Goal: Task Accomplishment & Management: Manage account settings

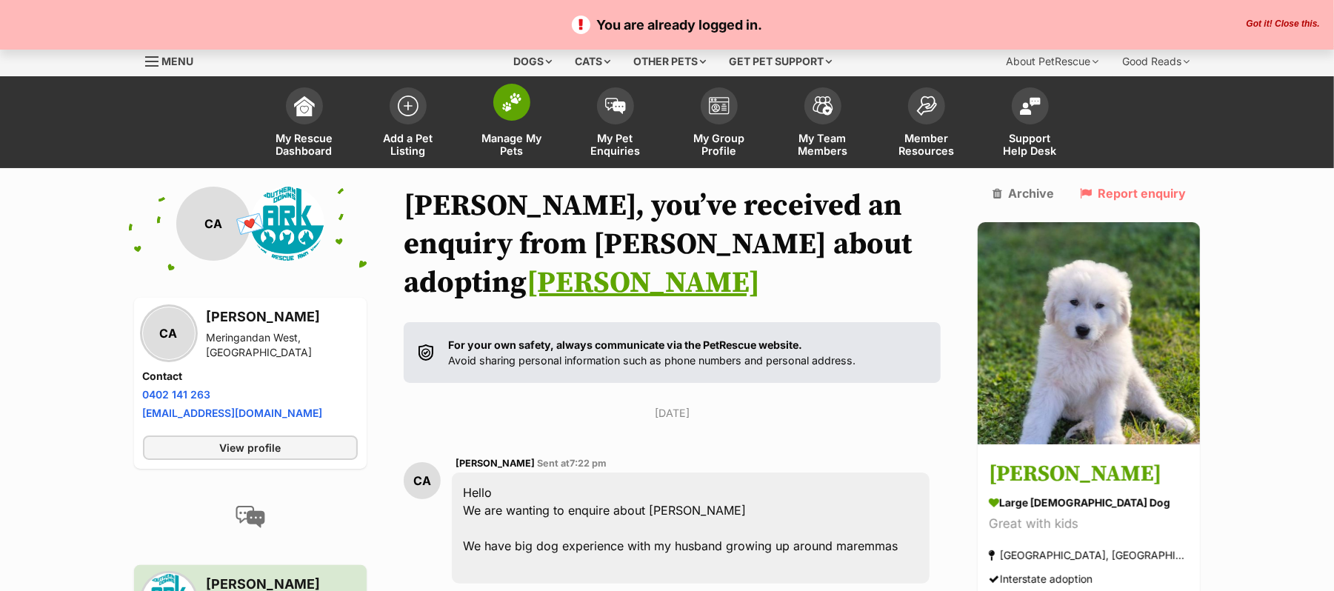
click at [505, 112] on img at bounding box center [511, 102] width 21 height 19
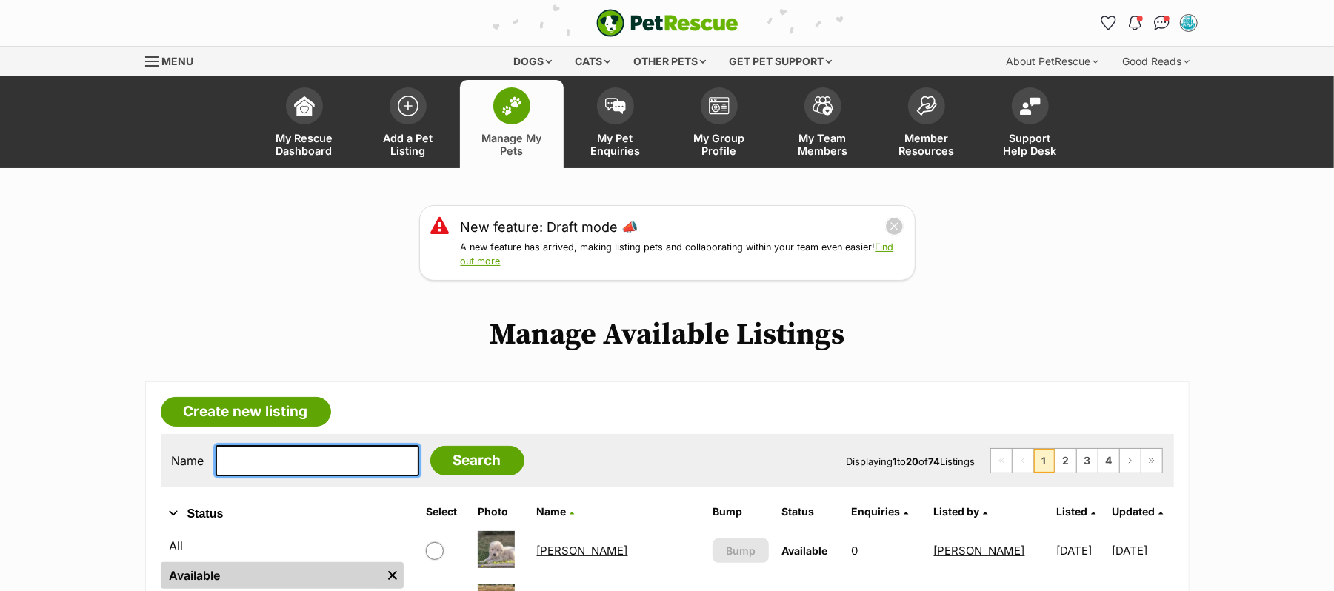
drag, startPoint x: 333, startPoint y: 480, endPoint x: 320, endPoint y: 480, distance: 12.6
click at [320, 476] on input "text" at bounding box center [317, 460] width 204 height 31
type input "Crispin"
click at [430, 446] on input "Search" at bounding box center [477, 461] width 94 height 30
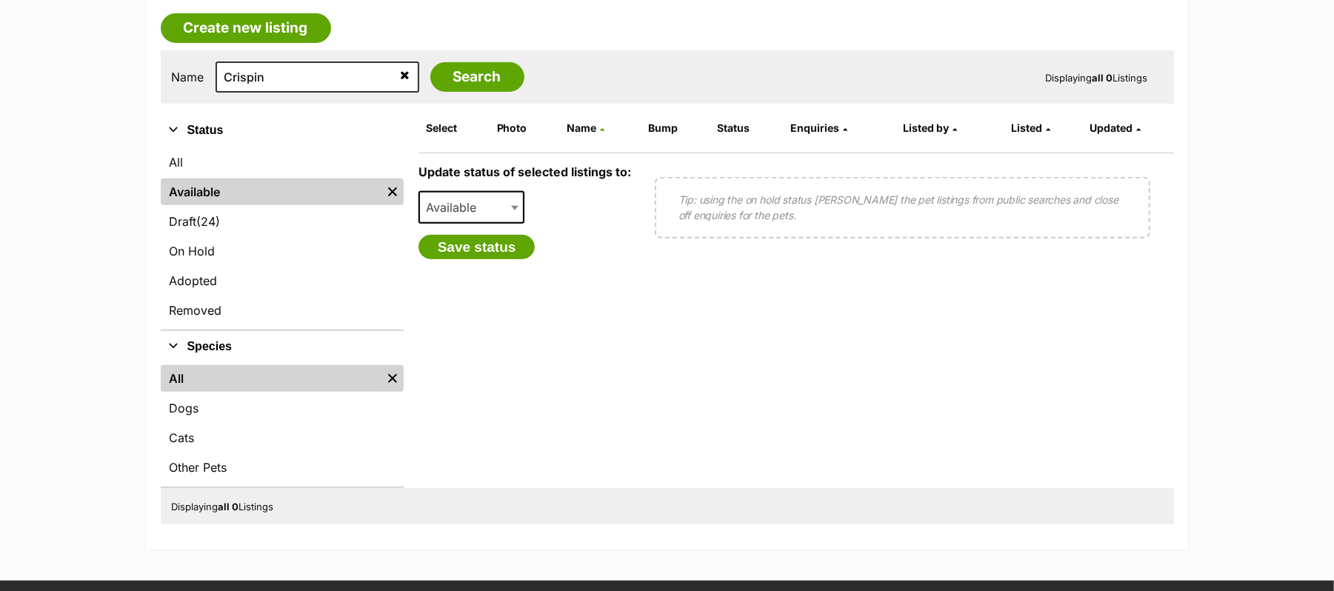
scroll to position [395, 0]
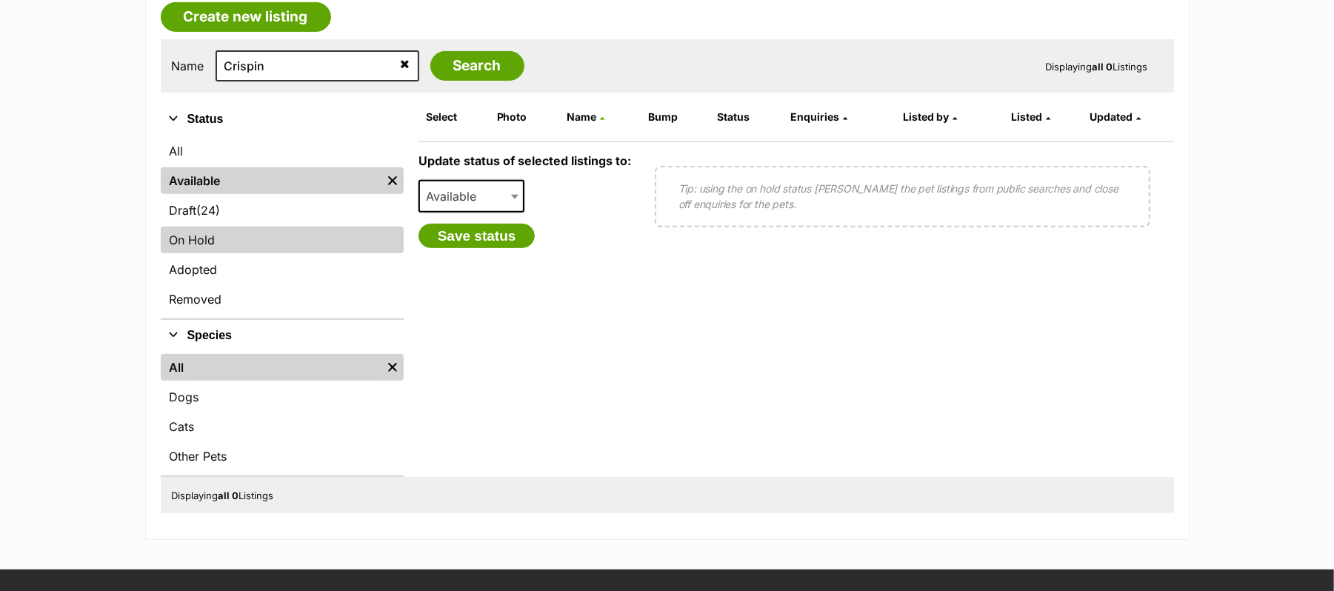
click at [210, 253] on link "On Hold" at bounding box center [282, 240] width 243 height 27
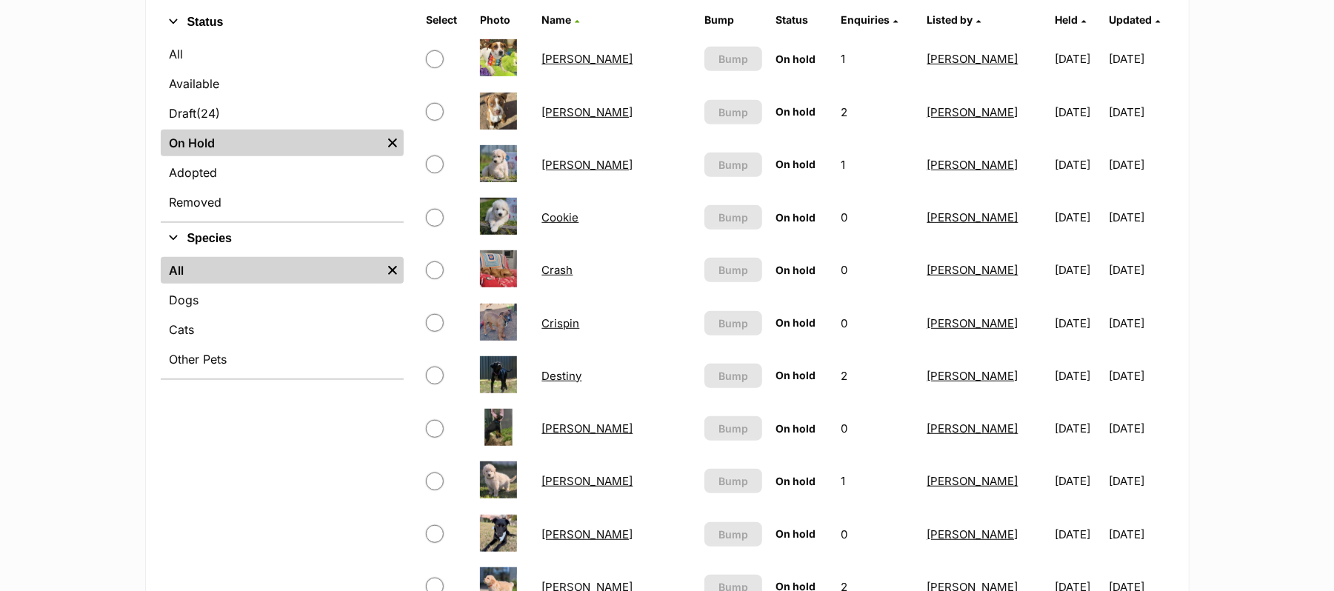
scroll to position [493, 0]
click at [563, 329] on link "Crispin" at bounding box center [560, 322] width 38 height 14
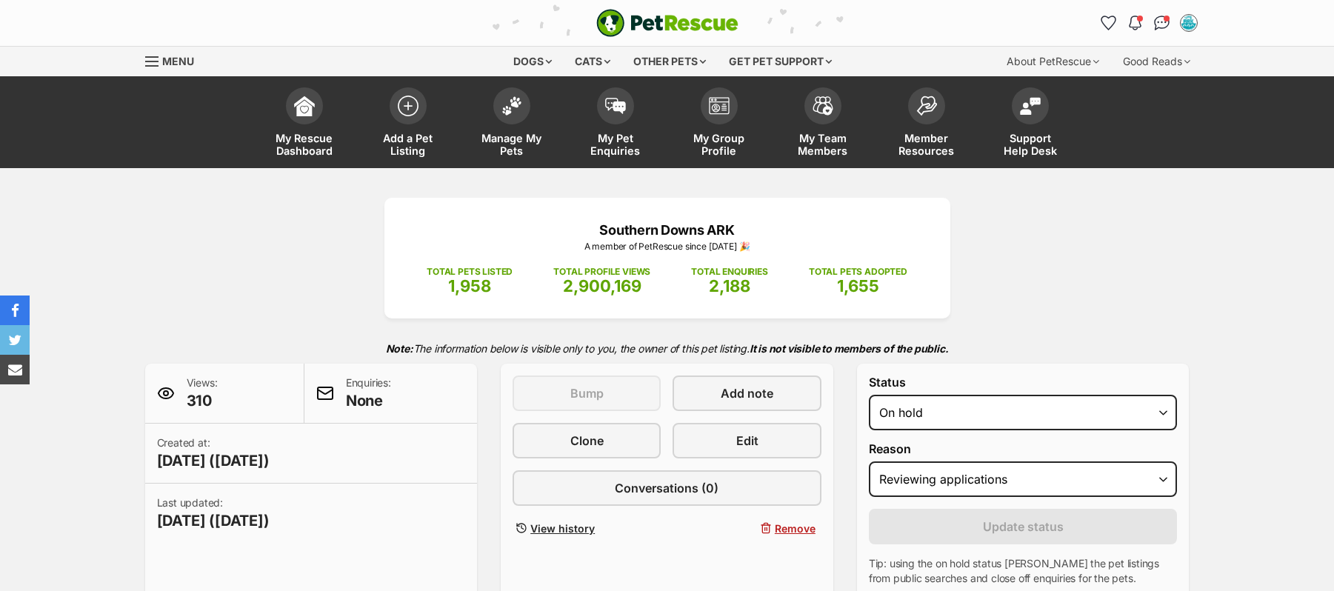
select select "reviewing_applications"
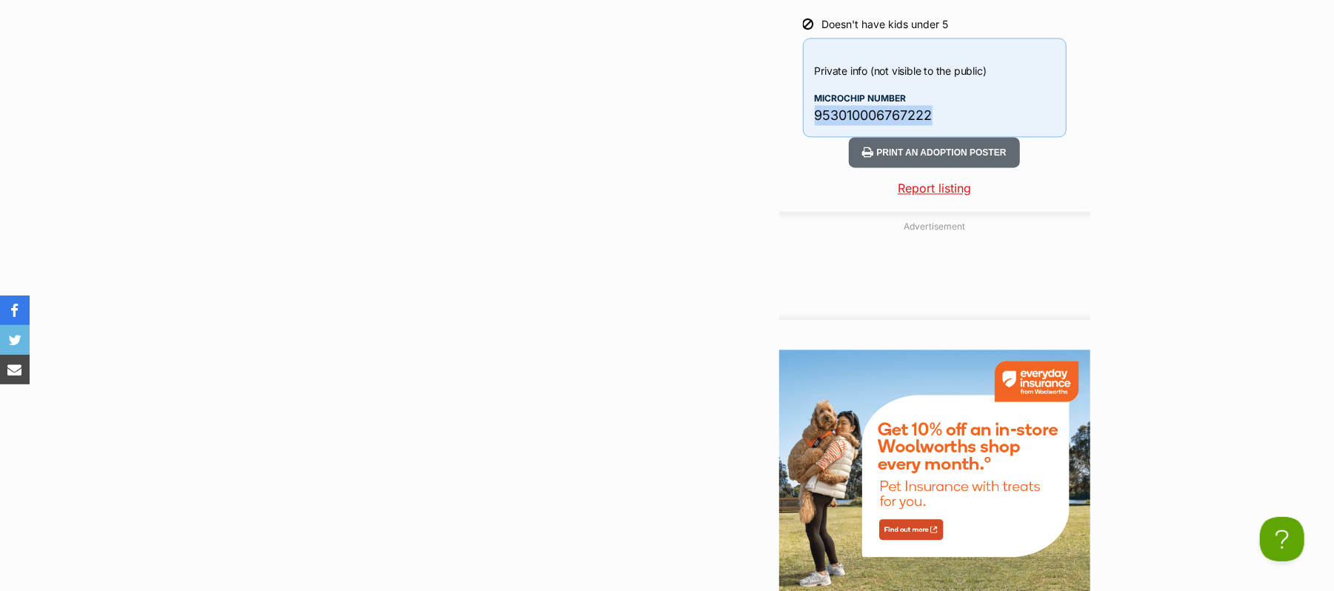
drag, startPoint x: 821, startPoint y: 407, endPoint x: 978, endPoint y: 410, distance: 157.8
click at [978, 125] on p "953010006767222" at bounding box center [935, 115] width 240 height 20
copy p "953010006767222"
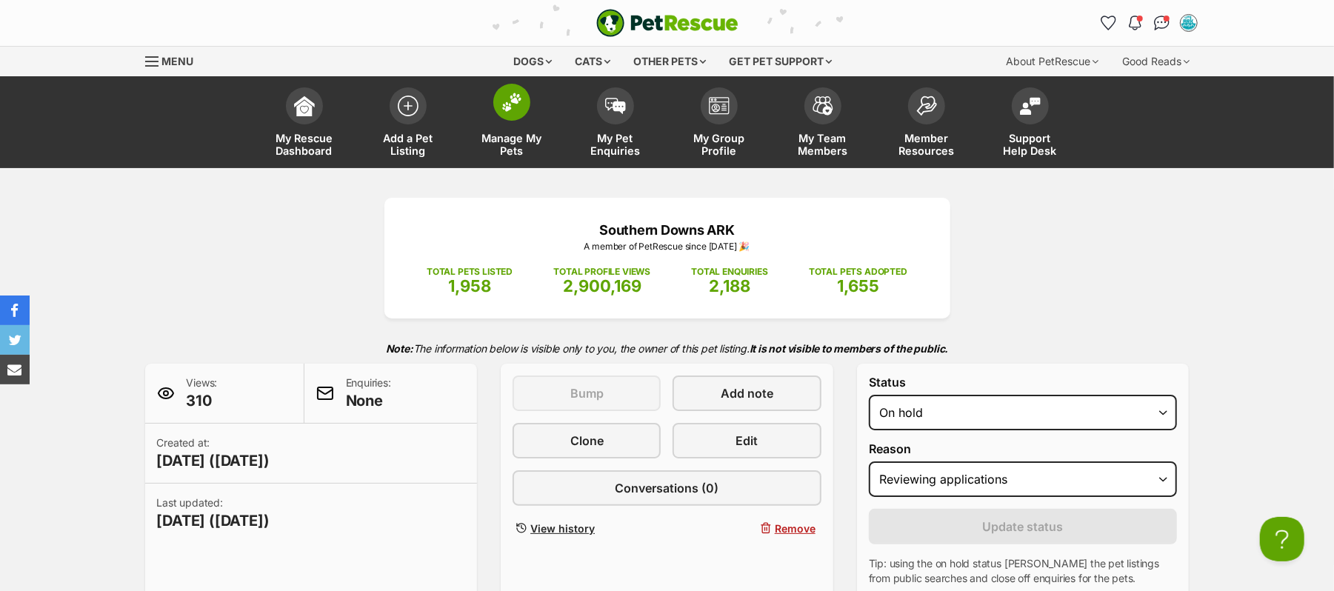
click at [511, 112] on img at bounding box center [511, 102] width 21 height 19
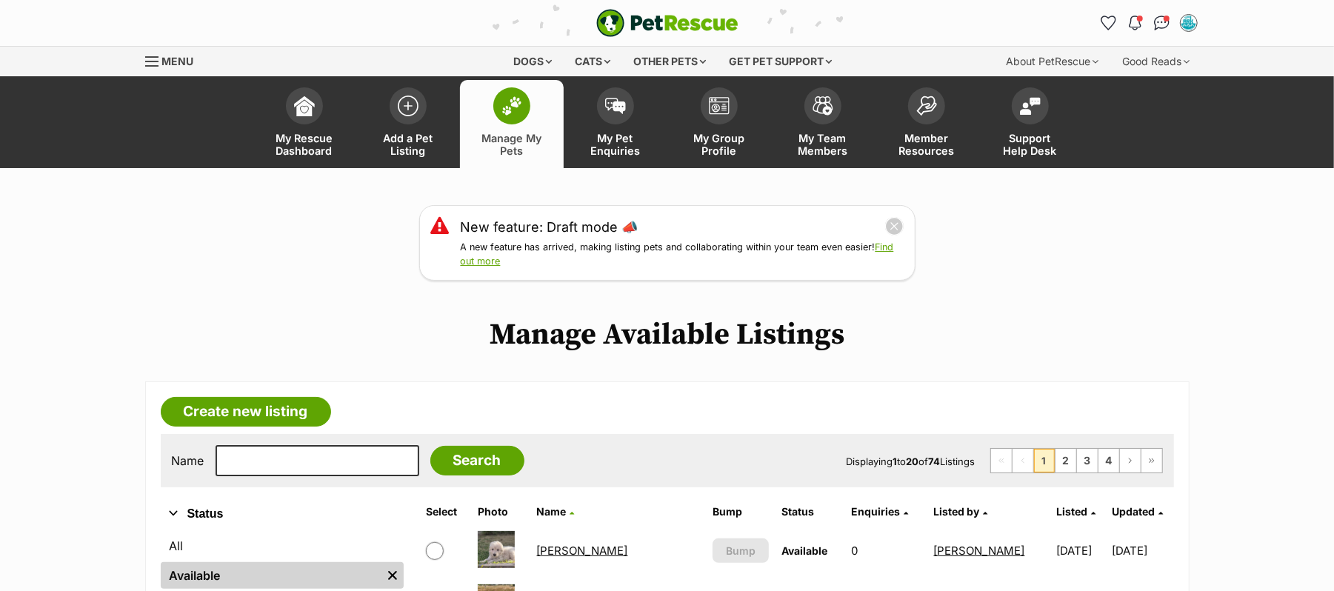
scroll to position [197, 0]
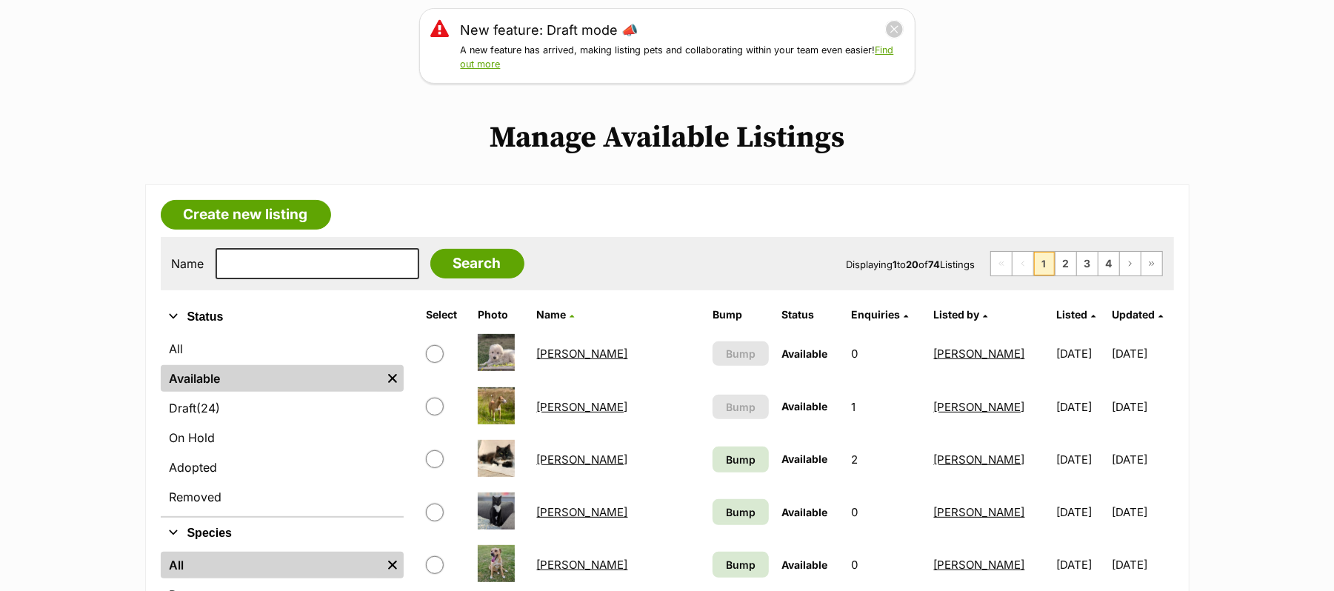
click at [593, 361] on link "[PERSON_NAME]" at bounding box center [582, 354] width 91 height 14
